Goal: Transaction & Acquisition: Purchase product/service

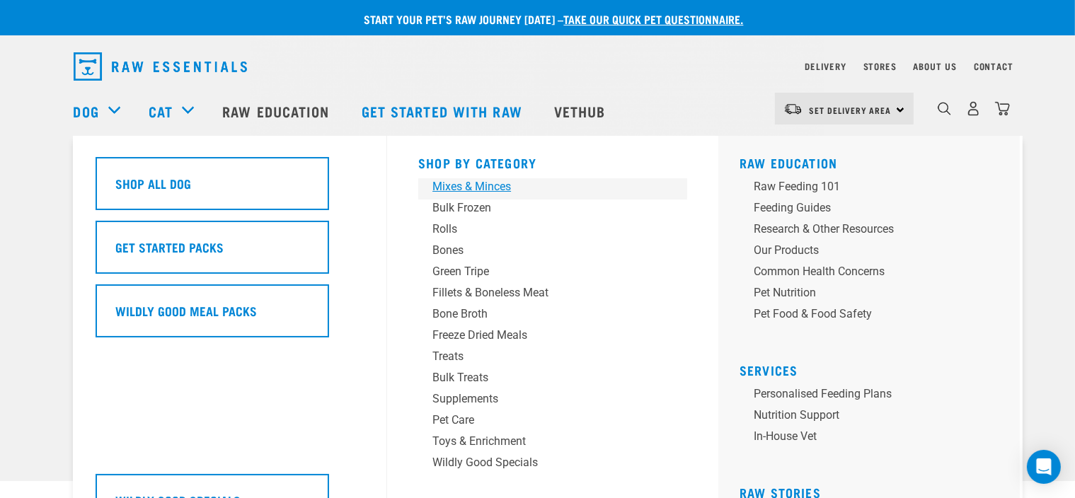
click at [469, 190] on div "Mixes & Minces" at bounding box center [542, 186] width 221 height 17
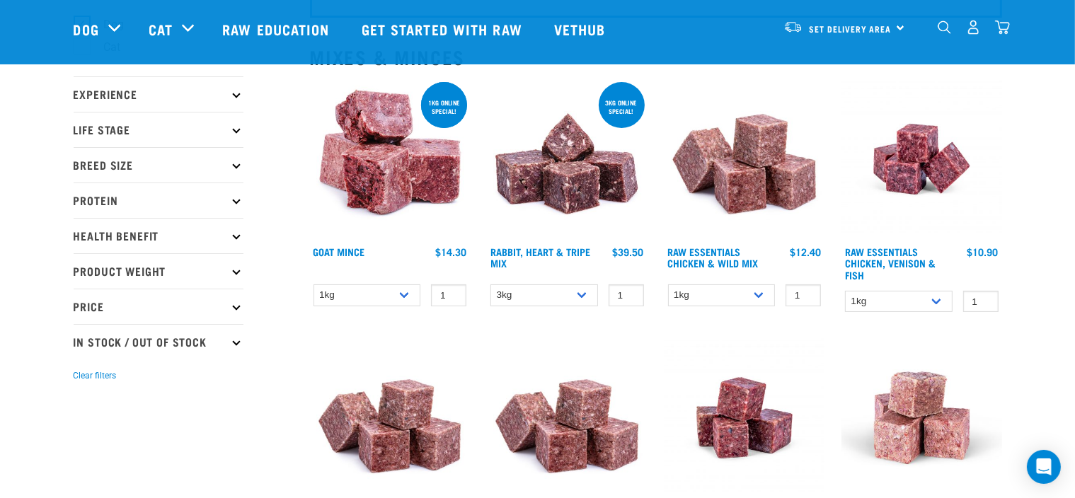
scroll to position [142, 0]
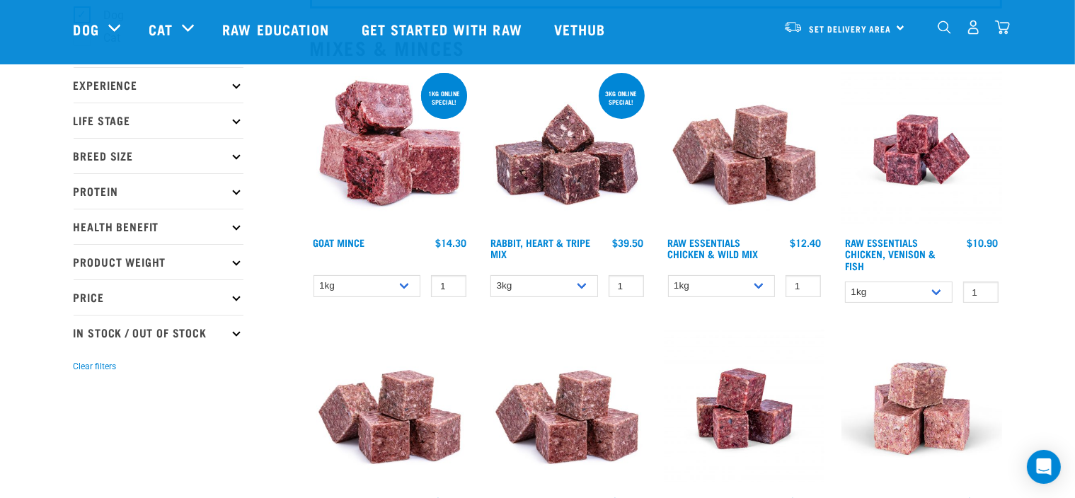
click at [391, 166] on img at bounding box center [390, 150] width 161 height 161
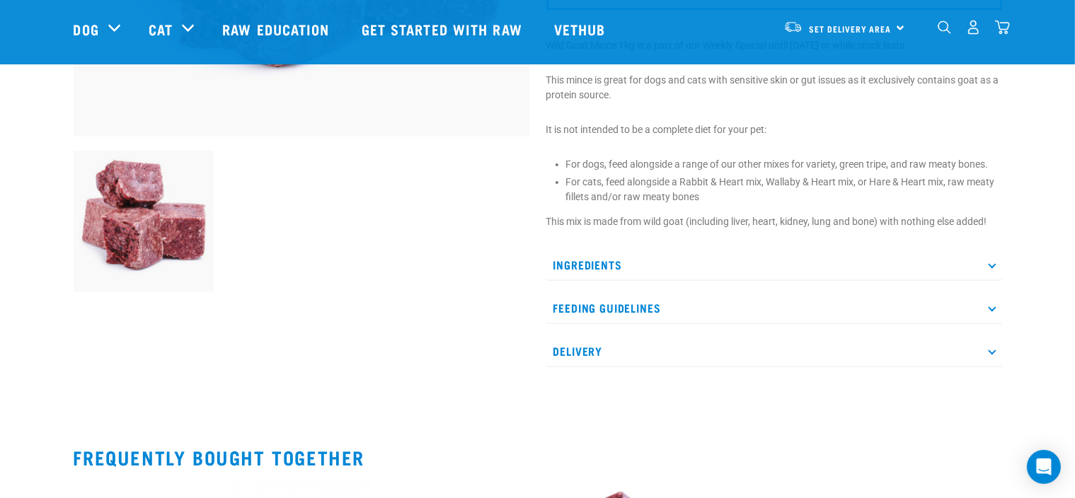
scroll to position [425, 0]
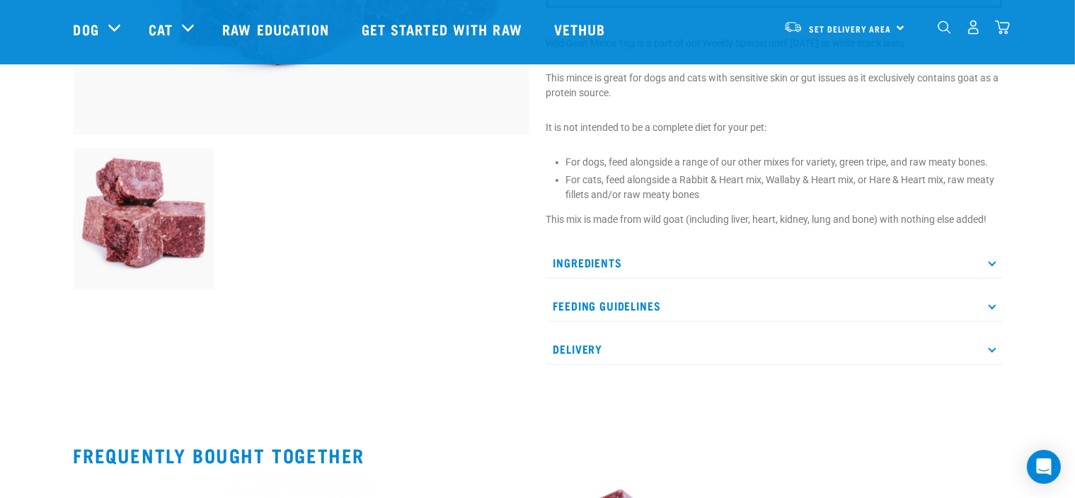
click at [566, 257] on p "Ingredients" at bounding box center [774, 263] width 456 height 32
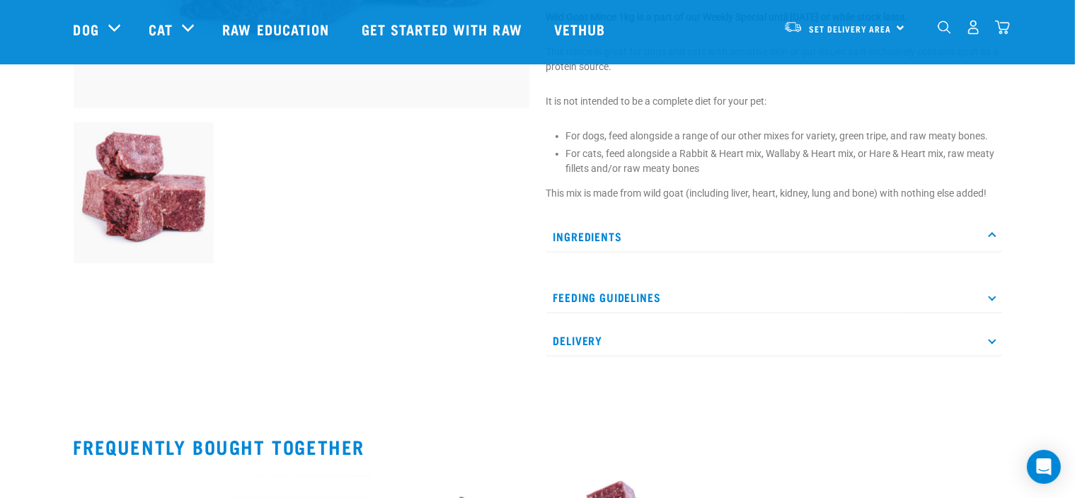
scroll to position [495, 0]
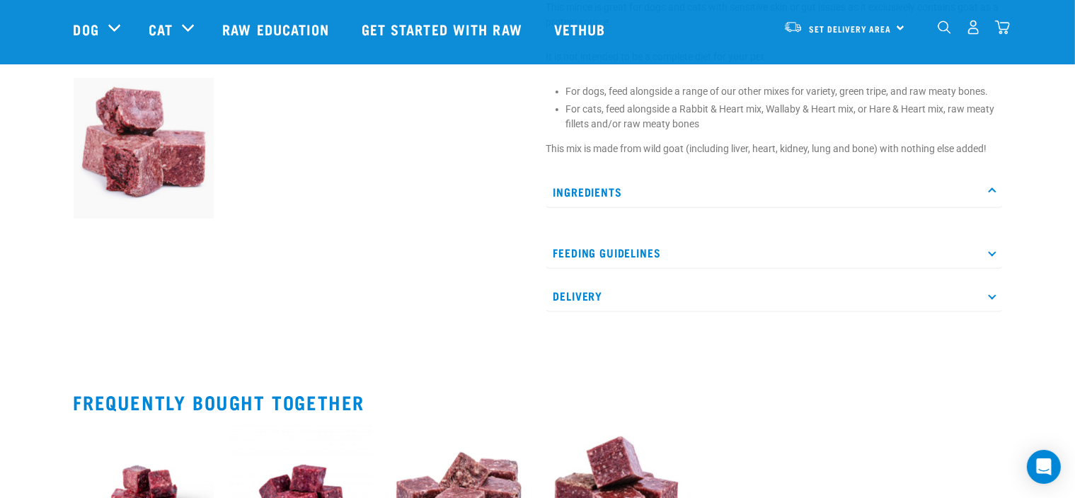
click at [602, 188] on p "Ingredients" at bounding box center [774, 192] width 456 height 32
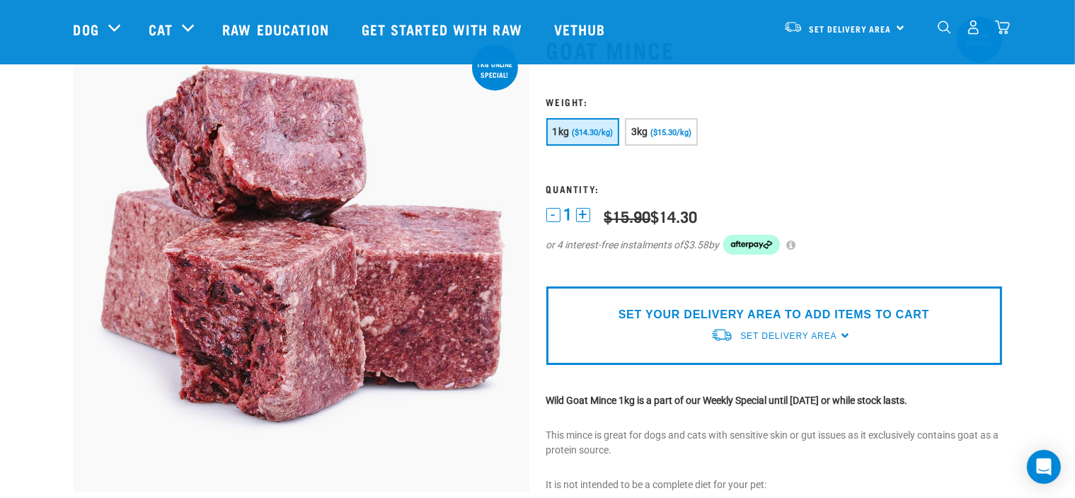
scroll to position [0, 0]
